Goal: Communication & Community: Participate in discussion

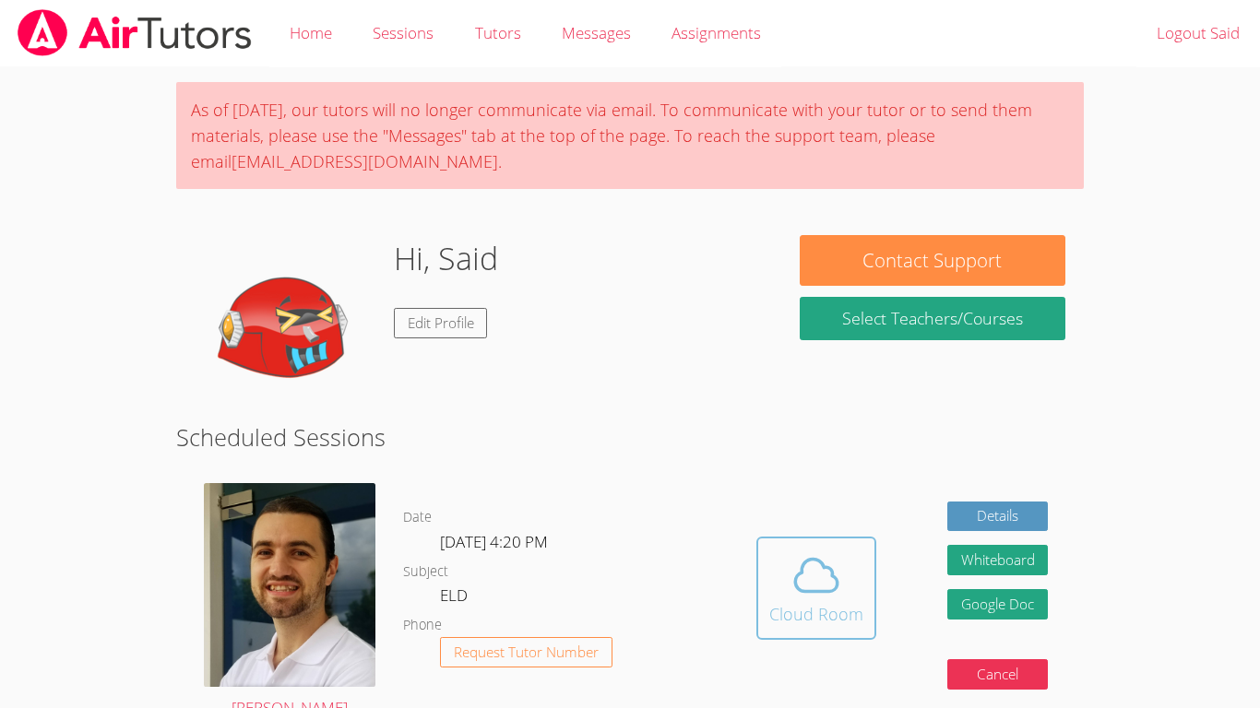
click at [831, 607] on div "Cloud Room" at bounding box center [816, 614] width 94 height 26
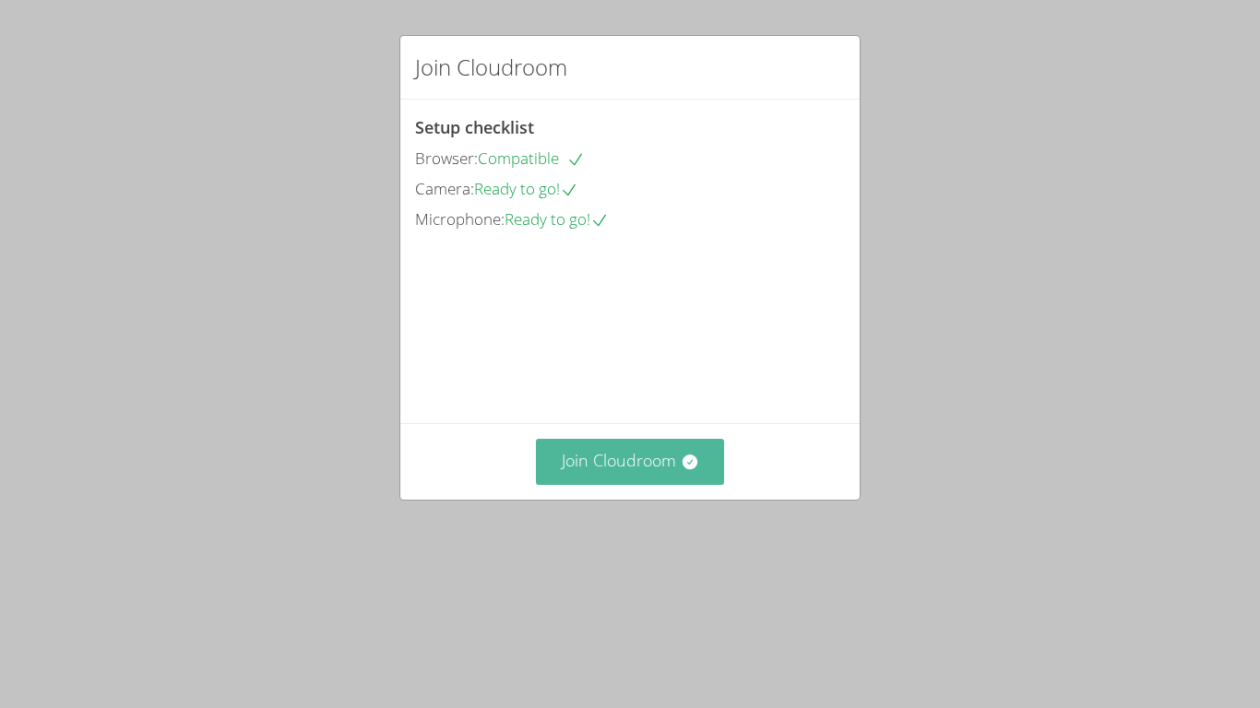
click at [635, 484] on button "Join Cloudroom" at bounding box center [630, 461] width 189 height 45
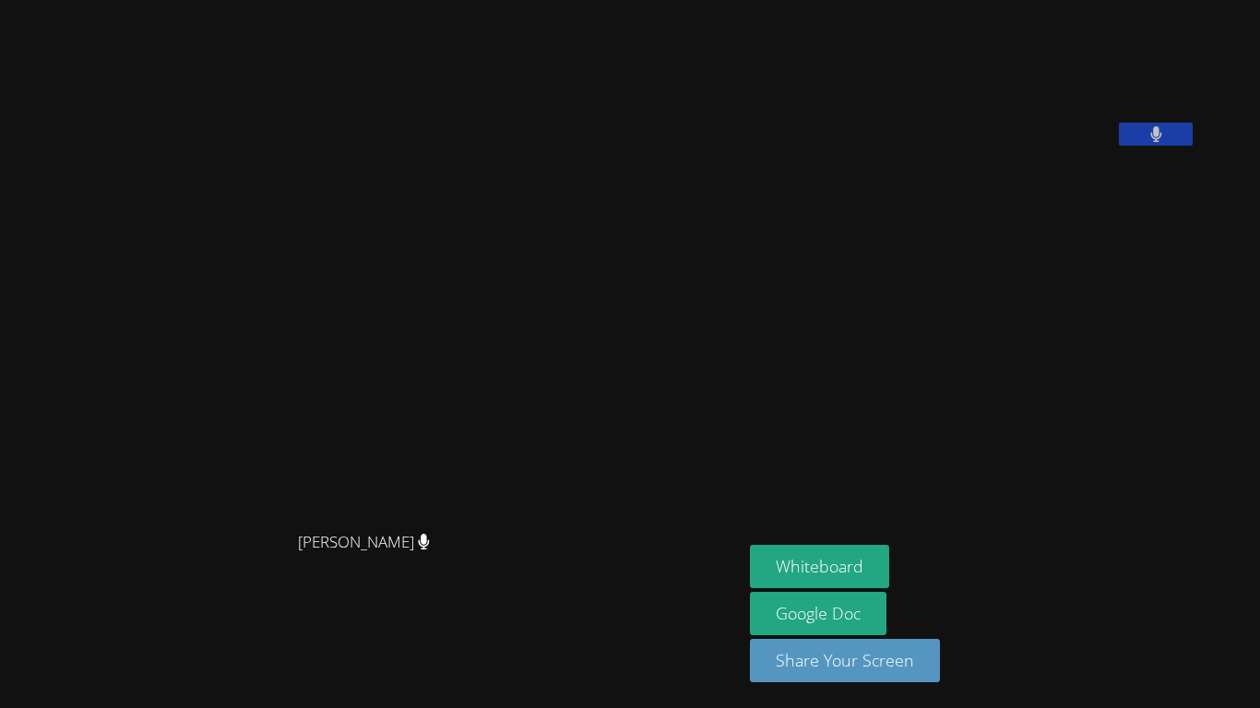
click at [824, 398] on aside "[PERSON_NAME] Whiteboard Google Doc Share Your Screen" at bounding box center [972, 354] width 461 height 708
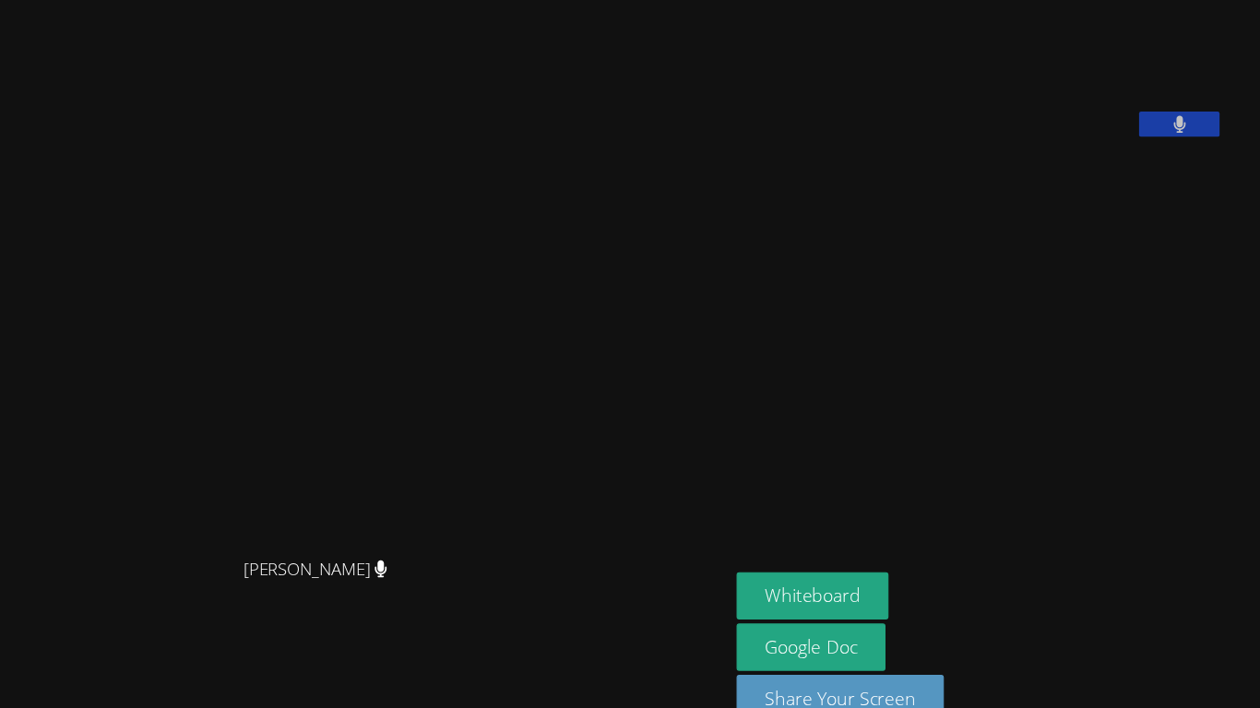
click at [510, 118] on video at bounding box center [371, 317] width 277 height 409
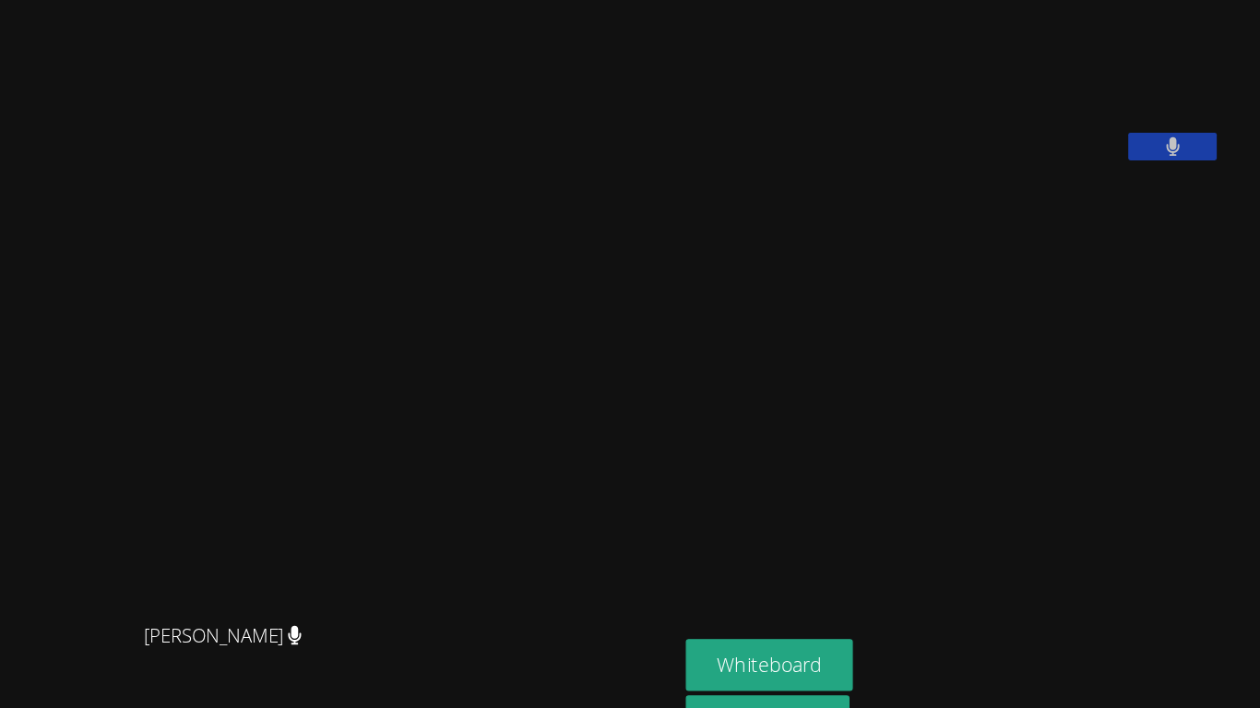
click at [1093, 316] on aside "[PERSON_NAME] Whiteboard Google Doc Share Your Screen" at bounding box center [972, 354] width 461 height 708
click at [510, 357] on video at bounding box center [371, 317] width 277 height 409
click at [510, 467] on video at bounding box center [371, 317] width 277 height 409
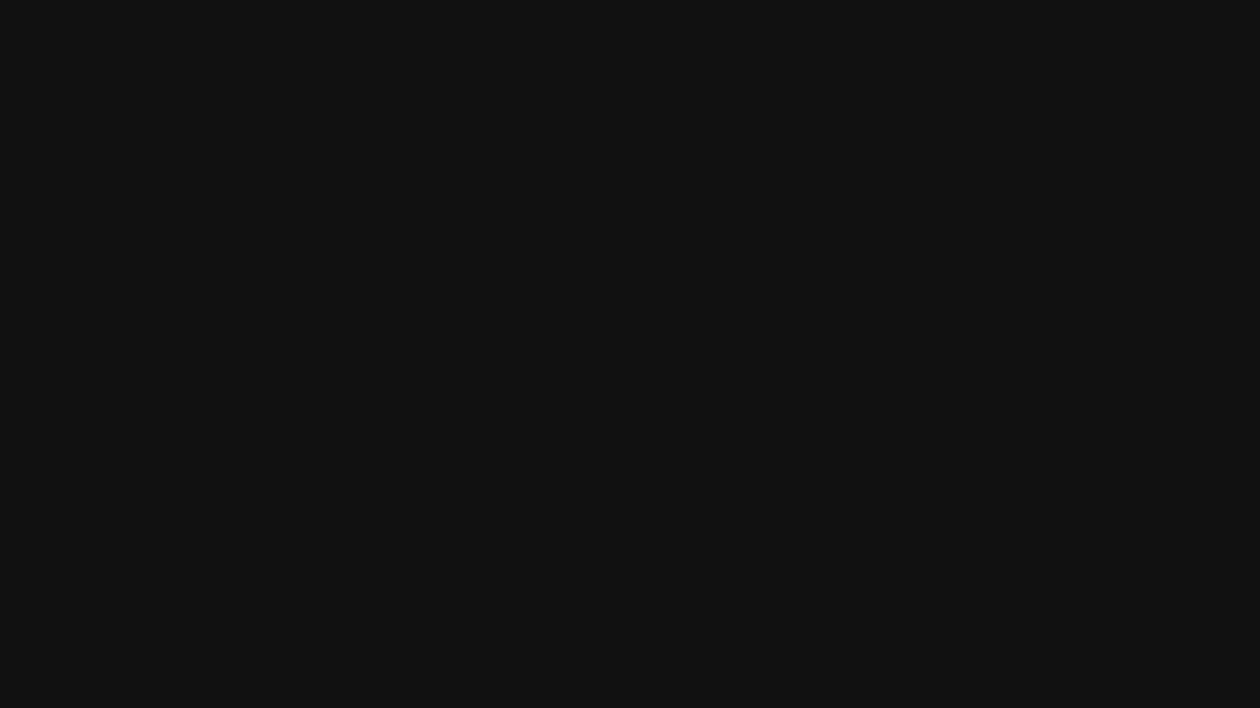
click at [900, 286] on aside "Said Merzhoev Whiteboard Google Doc Share Your Screen" at bounding box center [972, 354] width 461 height 708
click at [899, 280] on aside "Said Merzhoev Whiteboard Google Doc Share Your Screen" at bounding box center [972, 354] width 461 height 708
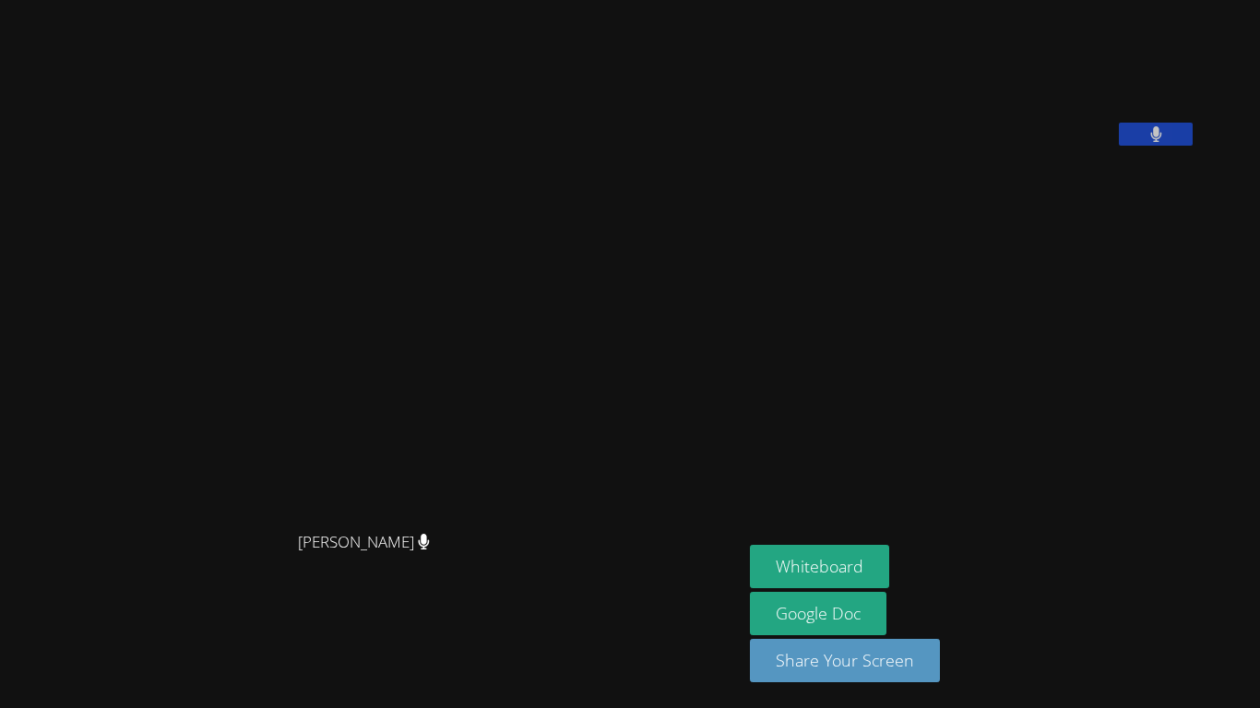
click at [807, 319] on aside "Said Merzhoev Whiteboard Google Doc Share Your Screen" at bounding box center [972, 354] width 461 height 708
click at [863, 559] on button "Whiteboard" at bounding box center [819, 566] width 139 height 43
click at [510, 522] on video at bounding box center [371, 317] width 277 height 409
click at [877, 568] on button "Whiteboard" at bounding box center [819, 566] width 139 height 43
click at [400, 356] on video at bounding box center [371, 317] width 277 height 409
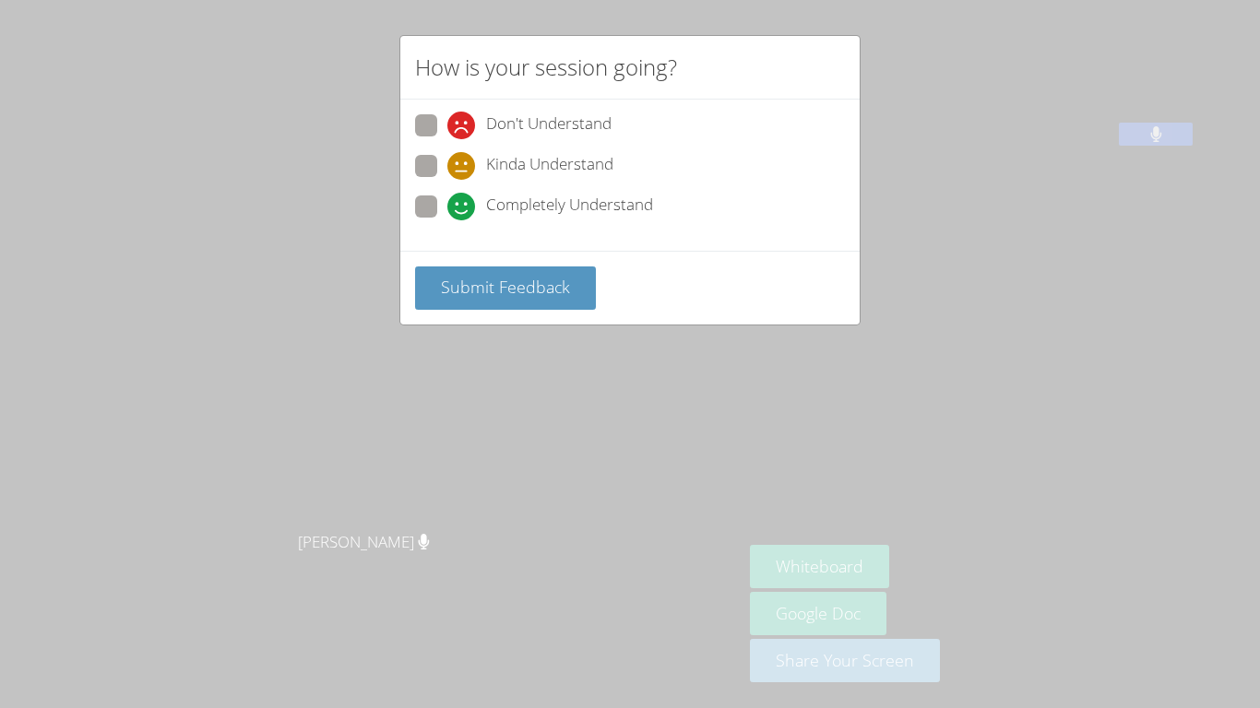
click at [443, 216] on label "Completely Understand" at bounding box center [534, 208] width 238 height 25
click at [447, 211] on input "Completely Understand" at bounding box center [455, 204] width 16 height 16
radio input "true"
click at [505, 282] on span "Submit Feedback" at bounding box center [505, 287] width 129 height 22
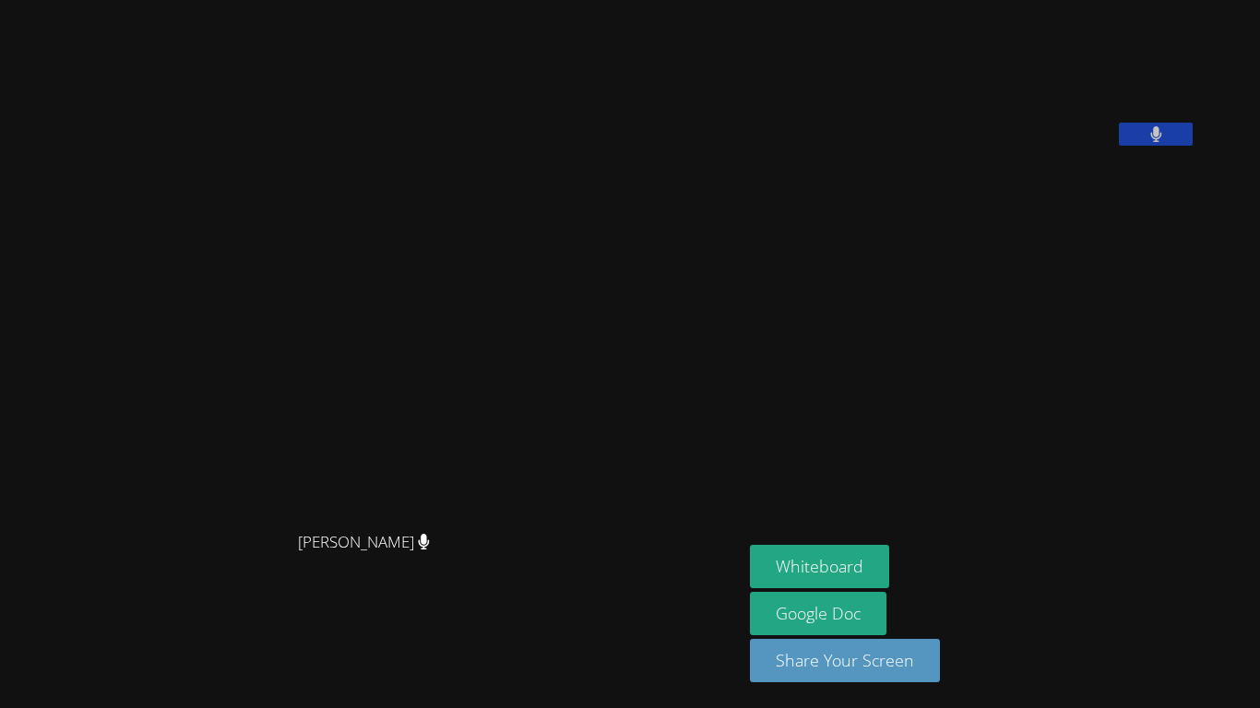
click at [510, 315] on video at bounding box center [371, 317] width 277 height 409
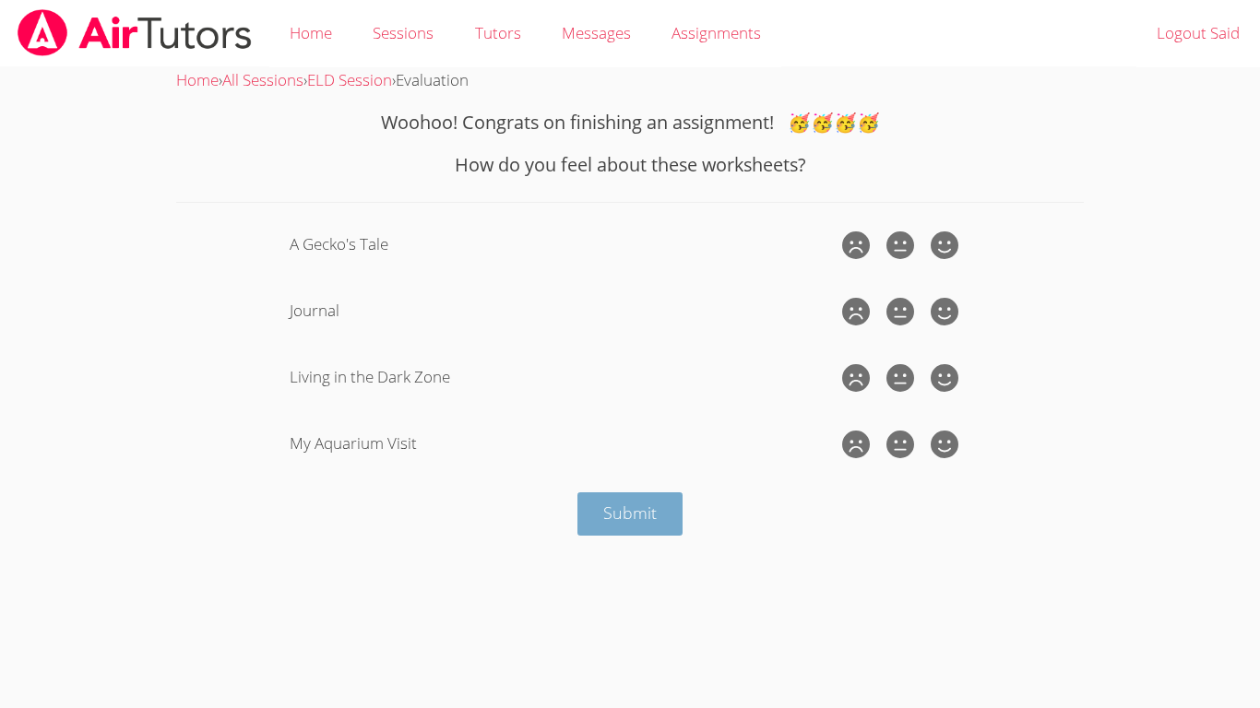
click at [631, 515] on span "Submit" at bounding box center [629, 513] width 53 height 22
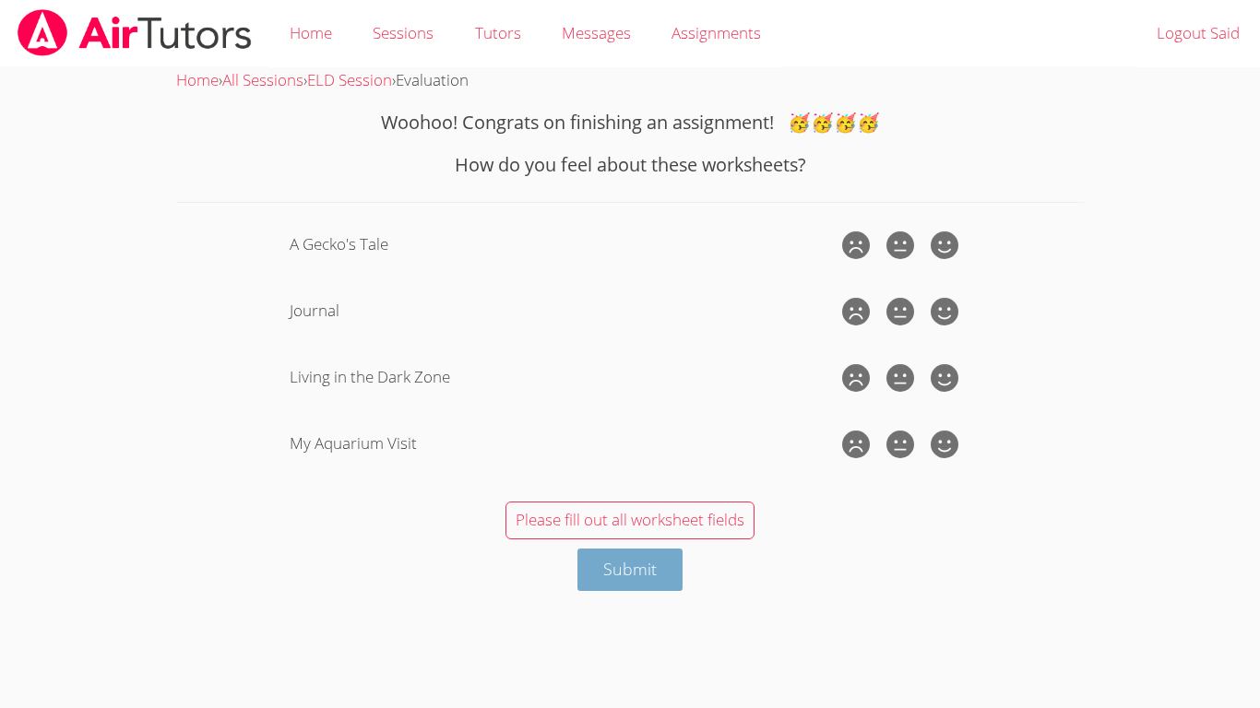
click at [641, 564] on span "Submit" at bounding box center [629, 569] width 53 height 22
